Goal: Use online tool/utility: Utilize a website feature to perform a specific function

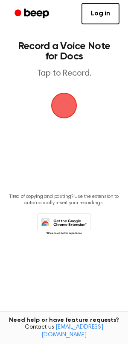
click at [62, 108] on span "button" at bounding box center [64, 106] width 28 height 28
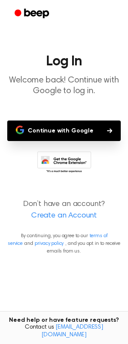
click at [71, 132] on button "Continue with Google" at bounding box center [64, 131] width 114 height 21
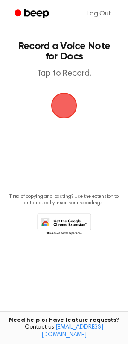
click at [57, 112] on span "button" at bounding box center [64, 105] width 31 height 31
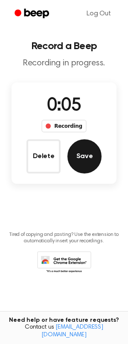
click at [81, 146] on button "Save" at bounding box center [85, 156] width 34 height 34
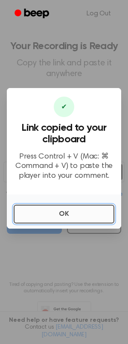
click at [62, 214] on button "OK" at bounding box center [64, 214] width 101 height 19
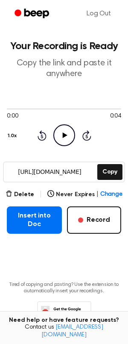
click at [63, 128] on icon "Play Audio" at bounding box center [64, 135] width 22 height 22
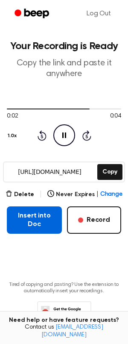
click at [61, 216] on button "Insert into Doc" at bounding box center [34, 220] width 55 height 27
click at [21, 231] on button "Insert into Doc" at bounding box center [34, 220] width 55 height 27
